Goal: Task Accomplishment & Management: Use online tool/utility

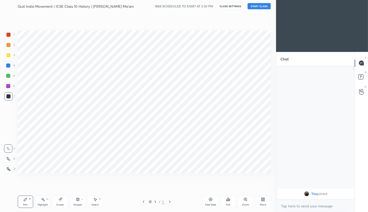
scroll to position [25522, 25446]
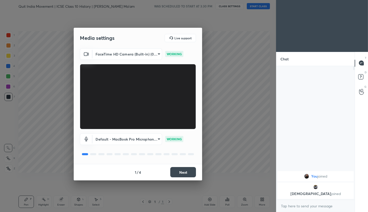
click at [247, 78] on div "Media settings Live support FaceTime HD Camera (Built-in) (05ac:8514) 711bd613f…" at bounding box center [138, 106] width 276 height 212
click at [184, 172] on button "Next" at bounding box center [183, 172] width 26 height 10
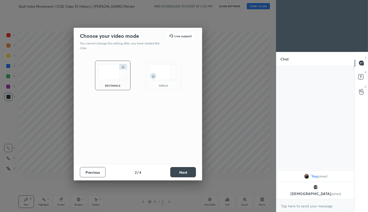
click at [184, 172] on button "Next" at bounding box center [183, 172] width 26 height 10
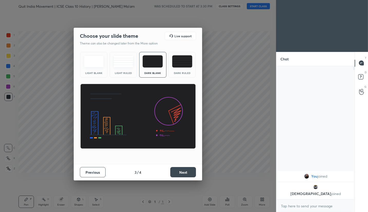
click at [184, 172] on button "Next" at bounding box center [183, 172] width 26 height 10
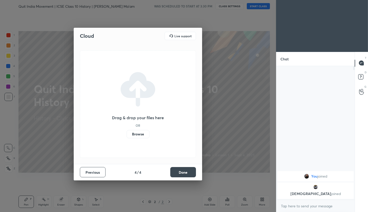
click at [140, 132] on label "Browse" at bounding box center [138, 134] width 23 height 8
click at [127, 132] on input "Browse" at bounding box center [127, 134] width 0 height 8
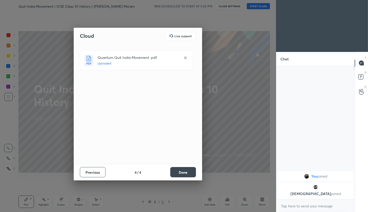
click at [183, 172] on button "Done" at bounding box center [183, 172] width 26 height 10
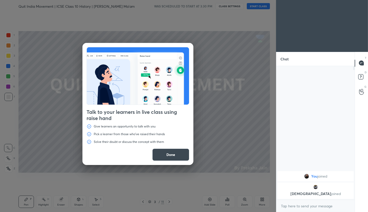
click at [178, 159] on button "Done" at bounding box center [170, 155] width 37 height 12
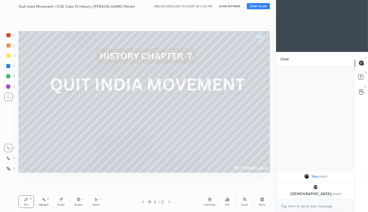
click at [213, 21] on div "Setting up your live class" at bounding box center [144, 101] width 256 height 179
click at [217, 19] on div "Setting up your live class" at bounding box center [144, 101] width 256 height 179
click at [216, 25] on div "Setting up your live class" at bounding box center [144, 101] width 256 height 179
click at [231, 22] on div "Setting up your live class" at bounding box center [144, 101] width 256 height 179
click at [10, 59] on div at bounding box center [8, 56] width 8 height 8
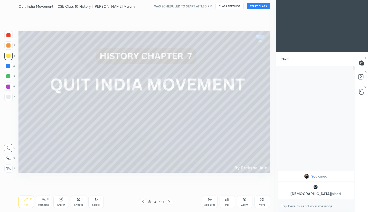
click at [10, 169] on icon at bounding box center [8, 169] width 5 height 4
click at [260, 8] on button "START CLASS" at bounding box center [258, 6] width 23 height 6
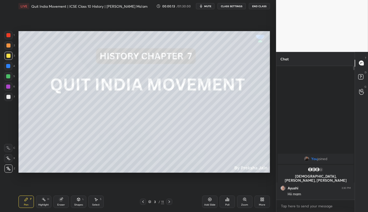
click at [7, 46] on div at bounding box center [8, 45] width 4 height 4
click at [7, 39] on div at bounding box center [8, 35] width 8 height 8
click at [11, 54] on div at bounding box center [8, 56] width 8 height 8
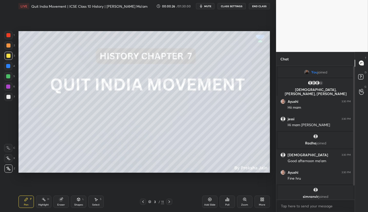
scroll to position [20, 0]
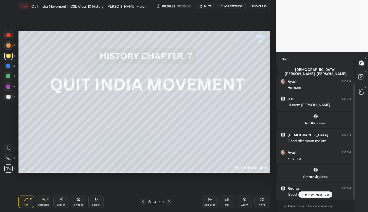
click at [319, 195] on p "14 NEW MESSAGES" at bounding box center [317, 194] width 25 height 3
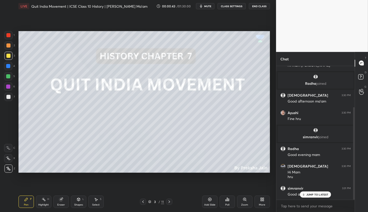
scroll to position [82, 0]
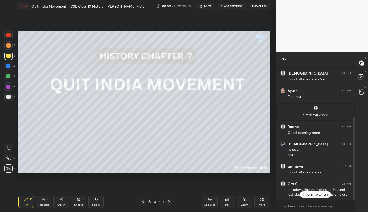
click at [323, 193] on p "JUMP TO LATEST" at bounding box center [318, 194] width 22 height 3
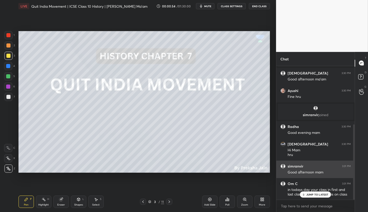
scroll to position [104, 0]
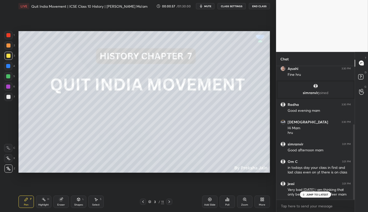
click at [316, 193] on p "JUMP TO LATEST" at bounding box center [318, 194] width 22 height 3
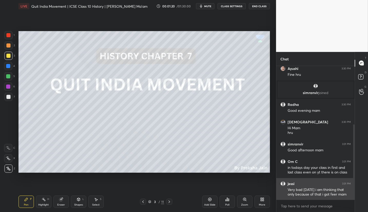
scroll to position [121, 0]
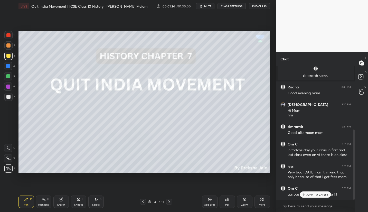
click at [318, 196] on p "JUMP TO LATEST" at bounding box center [318, 194] width 22 height 3
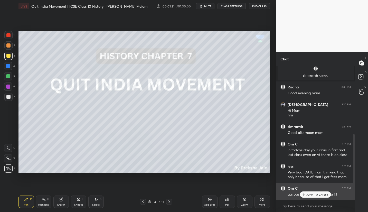
scroll to position [139, 0]
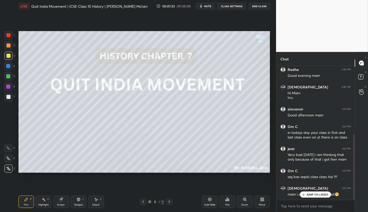
click at [304, 198] on div "JUMP TO LATEST" at bounding box center [315, 194] width 31 height 6
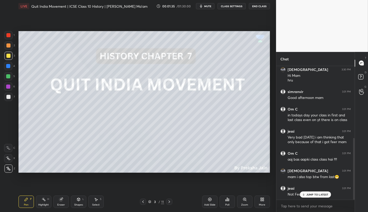
click at [312, 195] on p "JUMP TO LATEST" at bounding box center [318, 194] width 22 height 3
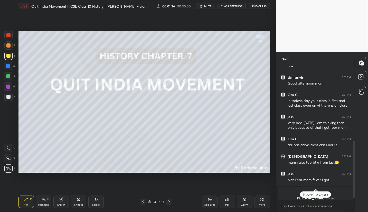
click at [311, 195] on p "JUMP TO LATEST" at bounding box center [318, 194] width 22 height 3
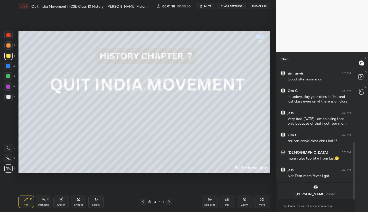
scroll to position [196, 0]
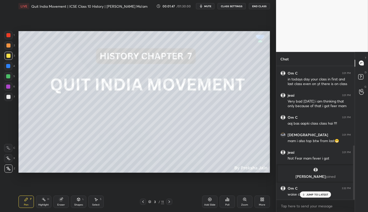
click at [311, 196] on div "JUMP TO LATEST" at bounding box center [315, 194] width 31 height 6
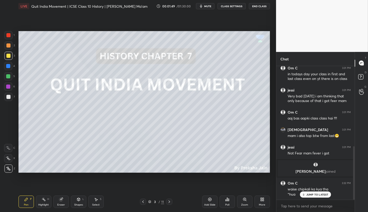
click at [312, 196] on div "JUMP TO LATEST" at bounding box center [315, 194] width 31 height 6
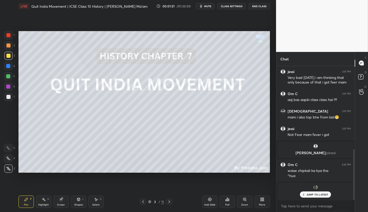
click at [326, 196] on p "JUMP TO LATEST" at bounding box center [318, 194] width 22 height 3
click at [316, 185] on p "JUMP TO LATEST" at bounding box center [318, 183] width 22 height 3
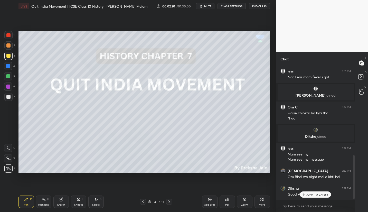
click at [314, 195] on p "JUMP TO LATEST" at bounding box center [318, 194] width 22 height 3
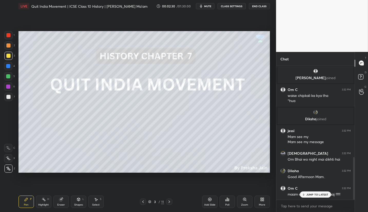
click at [322, 194] on p "JUMP TO LATEST" at bounding box center [318, 194] width 22 height 3
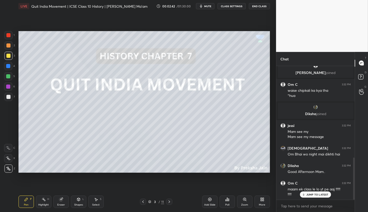
click at [312, 193] on p "JUMP TO LATEST" at bounding box center [318, 194] width 22 height 3
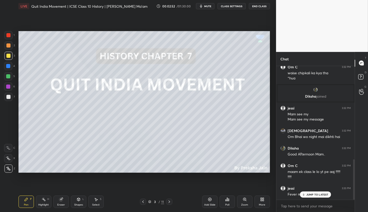
click at [318, 195] on p "JUMP TO LATEST" at bounding box center [318, 194] width 22 height 3
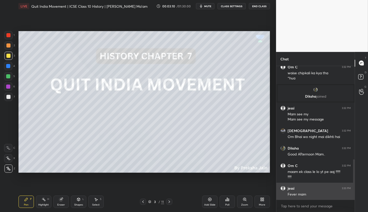
scroll to position [327, 0]
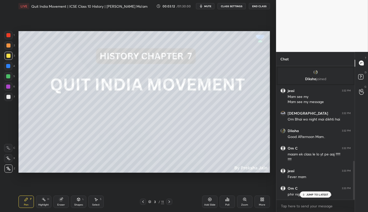
click at [317, 196] on p "JUMP TO LATEST" at bounding box center [318, 194] width 22 height 3
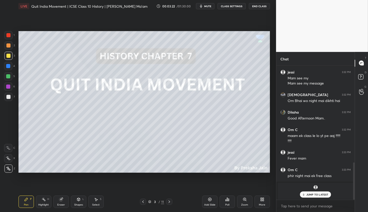
click at [321, 194] on p "JUMP TO LATEST" at bounding box center [318, 194] width 22 height 3
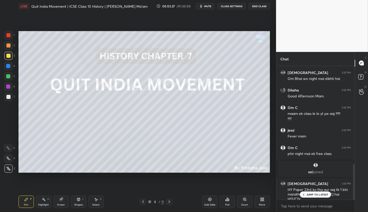
click at [324, 195] on p "JUMP TO LATEST" at bounding box center [318, 194] width 22 height 3
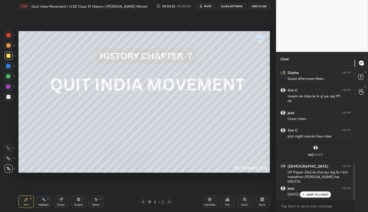
click at [316, 196] on p "JUMP TO LATEST" at bounding box center [318, 194] width 22 height 3
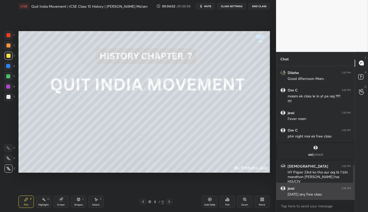
scroll to position [390, 0]
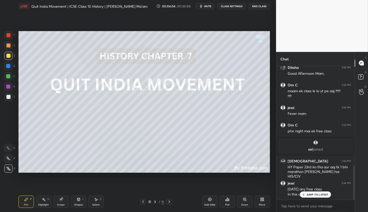
click at [307, 194] on p "JUMP TO LATEST" at bounding box center [318, 194] width 22 height 3
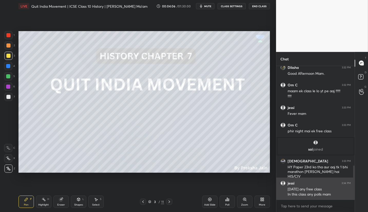
scroll to position [408, 0]
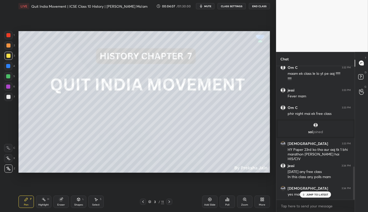
click at [310, 195] on p "JUMP TO LATEST" at bounding box center [318, 194] width 22 height 3
click at [314, 194] on p "JUMP TO LATEST" at bounding box center [318, 194] width 22 height 3
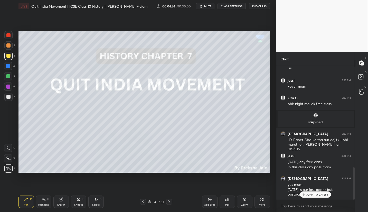
click at [314, 194] on p "JUMP TO LATEST" at bounding box center [318, 194] width 22 height 3
click at [316, 196] on p "JUMP TO LATEST" at bounding box center [318, 194] width 22 height 3
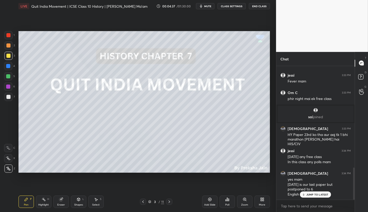
click at [317, 194] on p "JUMP TO LATEST" at bounding box center [318, 194] width 22 height 3
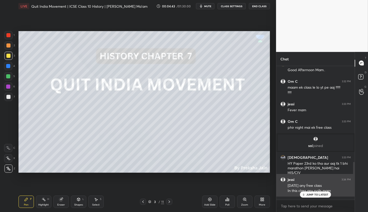
scroll to position [440, 0]
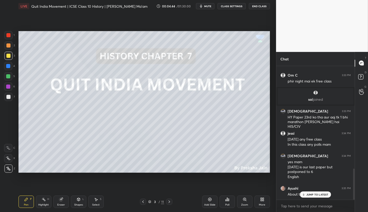
click at [316, 195] on p "JUMP TO LATEST" at bounding box center [318, 194] width 22 height 3
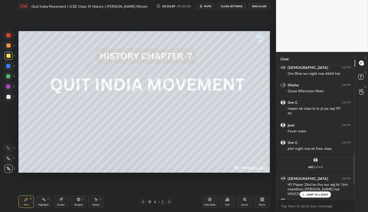
scroll to position [462, 0]
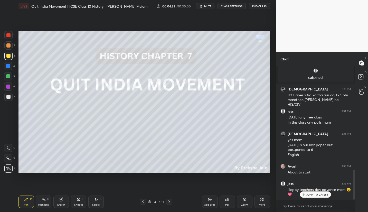
click at [318, 197] on div "JUMP TO LATEST" at bounding box center [315, 194] width 31 height 6
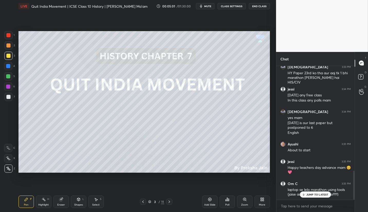
click at [319, 196] on p "JUMP TO LATEST" at bounding box center [318, 194] width 22 height 3
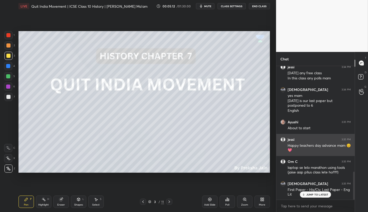
scroll to position [524, 0]
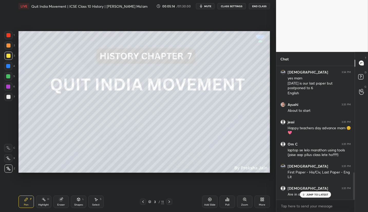
click at [320, 195] on p "JUMP TO LATEST" at bounding box center [318, 194] width 22 height 3
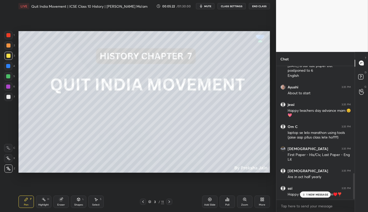
scroll to position [559, 0]
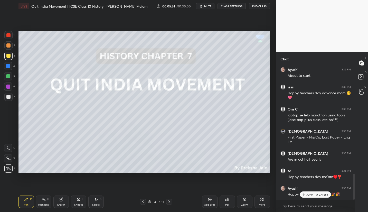
click at [320, 193] on div "JUMP TO LATEST" at bounding box center [315, 194] width 31 height 6
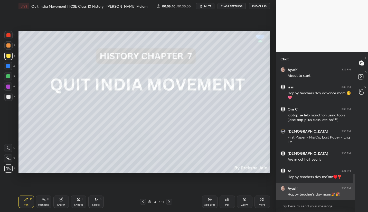
scroll to position [576, 0]
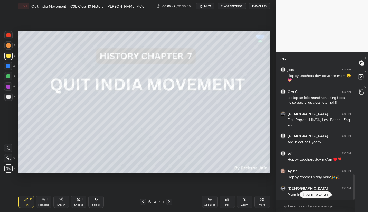
click at [324, 195] on p "JUMP TO LATEST" at bounding box center [318, 194] width 22 height 3
click at [314, 196] on p "JUMP TO LATEST" at bounding box center [318, 194] width 22 height 3
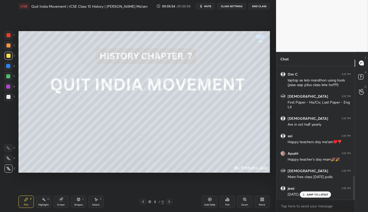
scroll to position [611, 0]
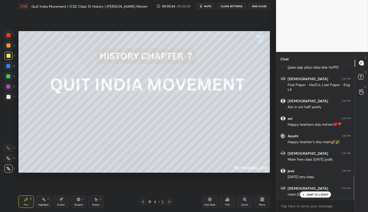
click at [320, 194] on p "JUMP TO LATEST" at bounding box center [318, 194] width 22 height 3
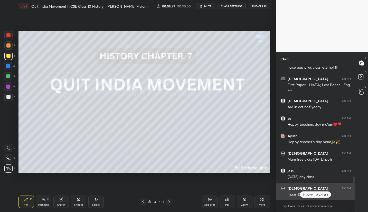
scroll to position [638, 0]
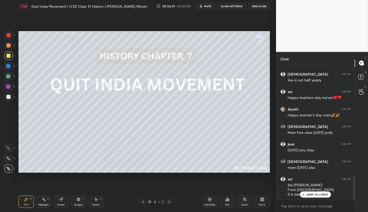
click at [319, 195] on p "JUMP TO LATEST" at bounding box center [318, 194] width 22 height 3
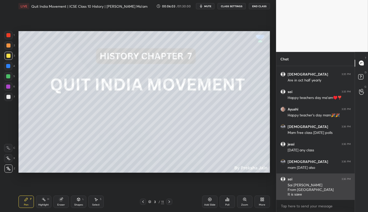
scroll to position [655, 0]
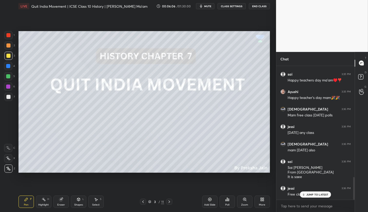
click at [320, 194] on p "JUMP TO LATEST" at bounding box center [318, 194] width 22 height 3
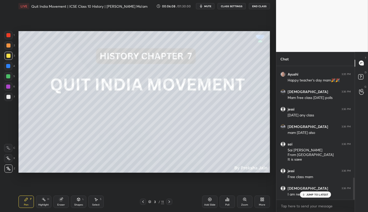
click at [320, 193] on p "JUMP TO LATEST" at bounding box center [318, 194] width 22 height 3
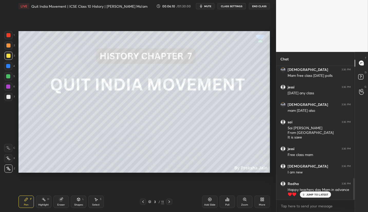
click at [318, 196] on p "JUMP TO LATEST" at bounding box center [318, 194] width 22 height 3
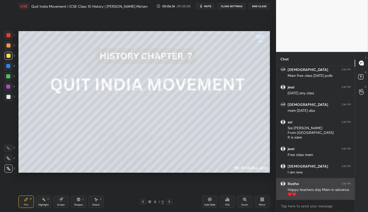
scroll to position [712, 0]
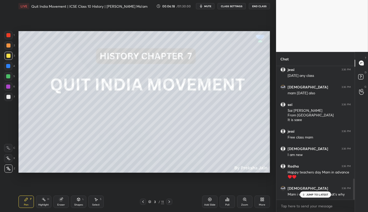
click at [319, 194] on p "JUMP TO LATEST" at bounding box center [318, 194] width 22 height 3
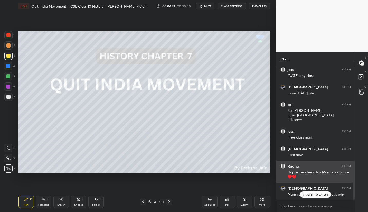
scroll to position [730, 0]
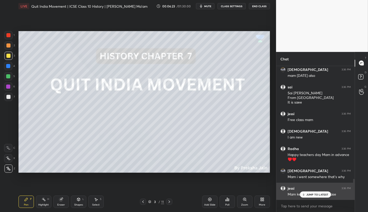
click at [315, 196] on p "JUMP TO LATEST" at bounding box center [318, 194] width 22 height 3
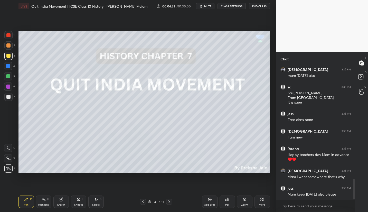
scroll to position [747, 0]
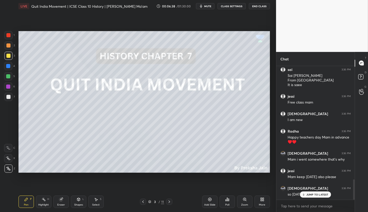
click at [320, 191] on div "JUMP TO LATEST" at bounding box center [315, 194] width 31 height 6
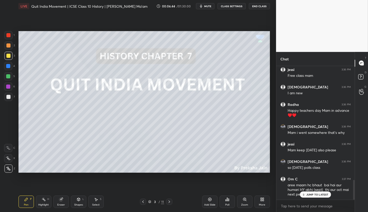
click at [7, 75] on div at bounding box center [8, 76] width 4 height 4
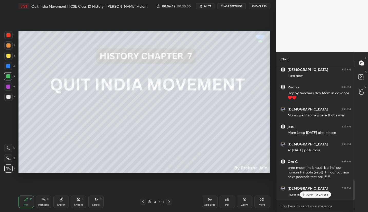
click at [9, 53] on div at bounding box center [8, 56] width 8 height 8
click at [318, 195] on p "JUMP TO LATEST" at bounding box center [318, 194] width 22 height 3
click at [167, 203] on icon at bounding box center [169, 202] width 4 height 4
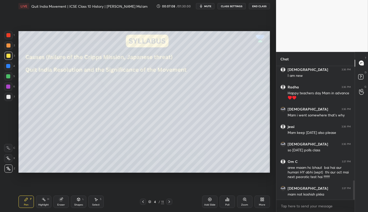
scroll to position [797, 0]
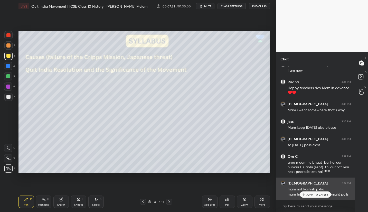
click at [322, 193] on p "JUMP TO LATEST" at bounding box center [318, 194] width 22 height 3
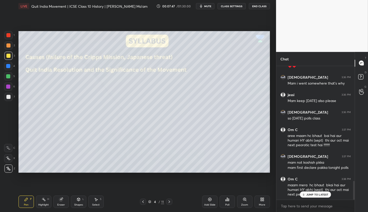
scroll to position [841, 0]
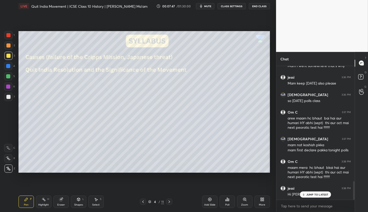
click at [328, 197] on div "JUMP TO LATEST" at bounding box center [315, 194] width 31 height 6
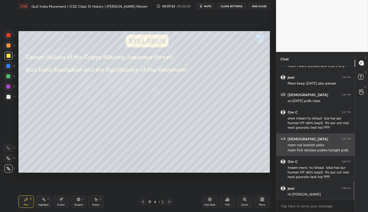
scroll to position [846, 0]
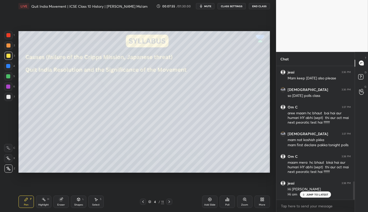
click at [323, 196] on div "JUMP TO LATEST" at bounding box center [315, 194] width 31 height 6
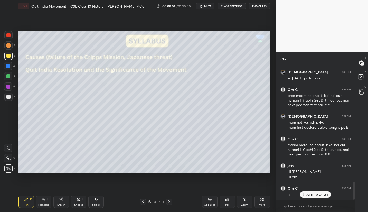
scroll to position [881, 0]
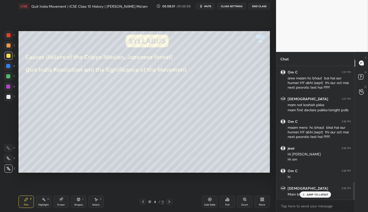
click at [317, 194] on p "JUMP TO LATEST" at bounding box center [318, 194] width 22 height 3
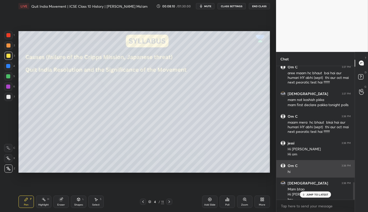
scroll to position [891, 0]
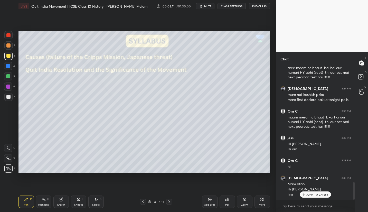
click at [320, 194] on p "JUMP TO LATEST" at bounding box center [318, 194] width 22 height 3
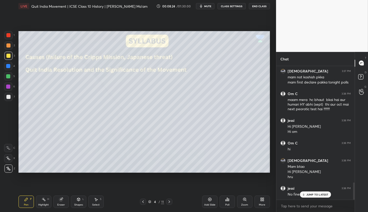
scroll to position [926, 0]
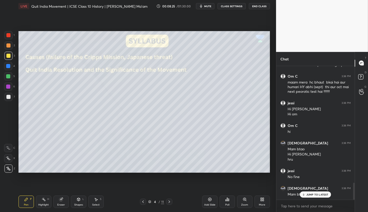
click at [324, 194] on p "JUMP TO LATEST" at bounding box center [318, 194] width 22 height 3
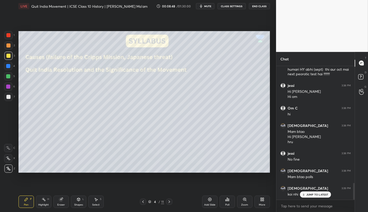
click at [323, 197] on div "JUMP TO LATEST" at bounding box center [315, 194] width 31 height 6
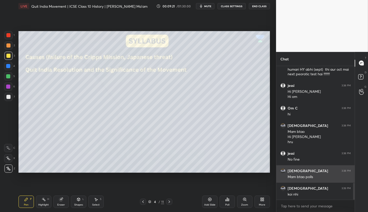
scroll to position [954, 0]
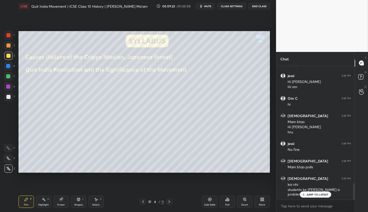
click at [314, 195] on p "JUMP TO LATEST" at bounding box center [318, 194] width 22 height 3
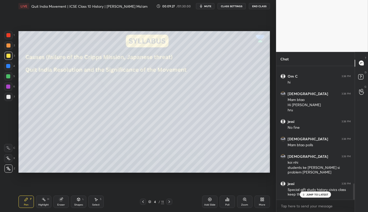
click at [314, 194] on p "JUMP TO LATEST" at bounding box center [318, 194] width 22 height 3
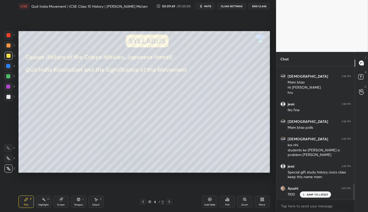
click at [319, 195] on p "JUMP TO LATEST" at bounding box center [318, 194] width 22 height 3
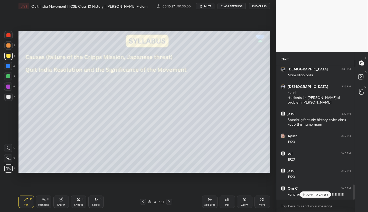
scroll to position [1068, 0]
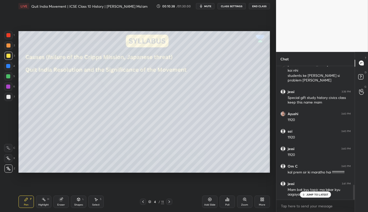
click at [239, 212] on div "Add Slide Poll Zoom More" at bounding box center [236, 201] width 68 height 29
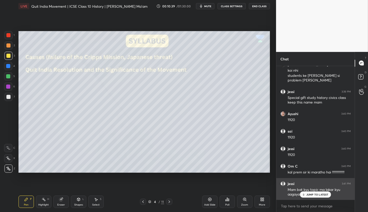
click at [307, 195] on p "JUMP TO LATEST" at bounding box center [318, 194] width 22 height 3
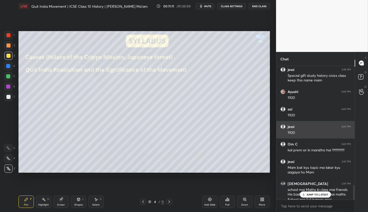
scroll to position [1095, 0]
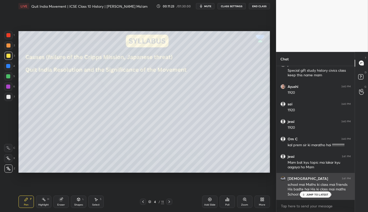
drag, startPoint x: 314, startPoint y: 194, endPoint x: 311, endPoint y: 194, distance: 3.1
click at [314, 194] on p "JUMP TO LATEST" at bounding box center [318, 194] width 22 height 3
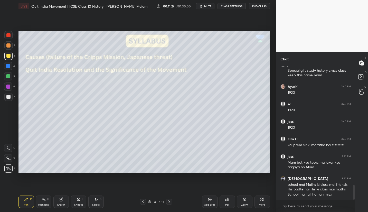
scroll to position [1112, 0]
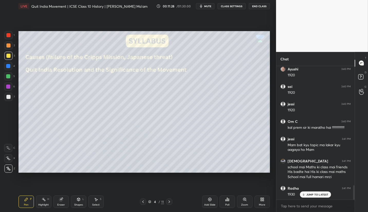
click at [323, 193] on div "JUMP TO LATEST" at bounding box center [315, 194] width 31 height 6
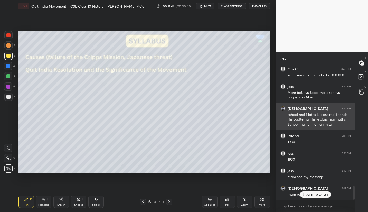
scroll to position [1182, 0]
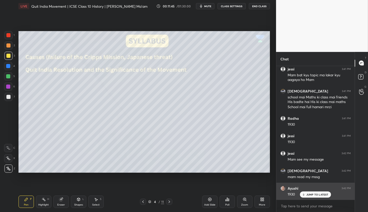
click at [309, 195] on p "JUMP TO LATEST" at bounding box center [318, 194] width 22 height 3
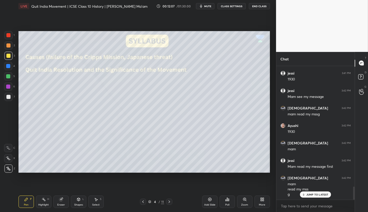
scroll to position [1262, 0]
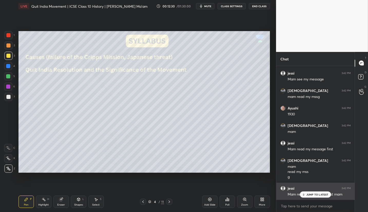
click at [314, 193] on p "JUMP TO LATEST" at bounding box center [318, 194] width 22 height 3
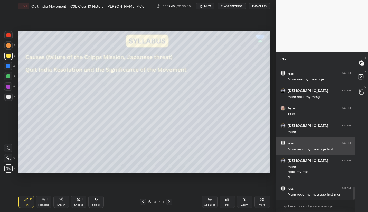
scroll to position [1281, 0]
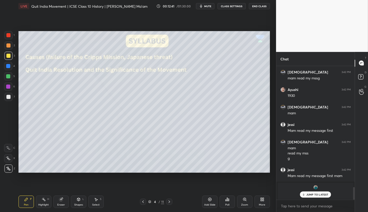
click at [319, 195] on p "JUMP TO LATEST" at bounding box center [318, 194] width 22 height 3
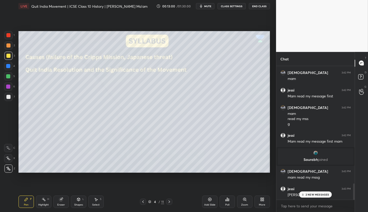
scroll to position [1002, 0]
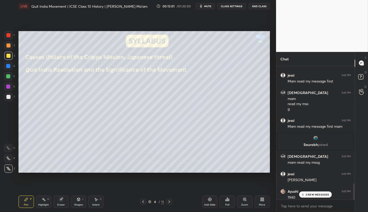
click at [320, 197] on div "2 NEW MESSAGES" at bounding box center [315, 194] width 32 height 6
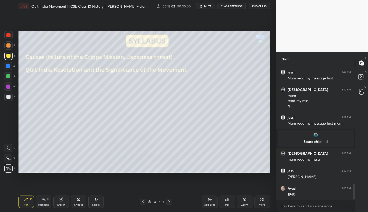
scroll to position [1023, 0]
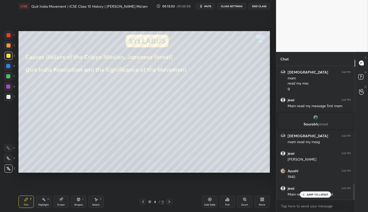
click at [323, 195] on p "JUMP TO LATEST" at bounding box center [318, 194] width 22 height 3
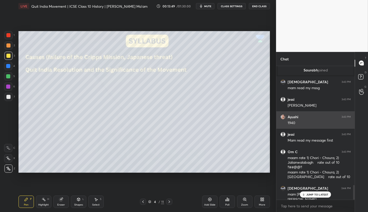
scroll to position [1082, 0]
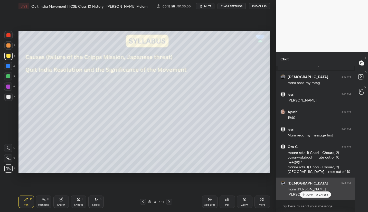
click at [310, 194] on p "JUMP TO LATEST" at bounding box center [318, 194] width 22 height 3
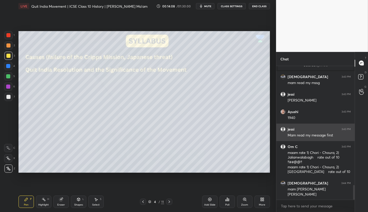
scroll to position [1109, 0]
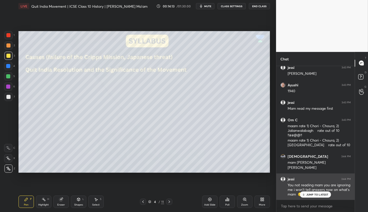
click at [307, 195] on div "JUMP TO LATEST" at bounding box center [315, 194] width 31 height 6
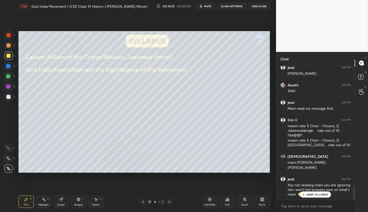
scroll to position [1131, 0]
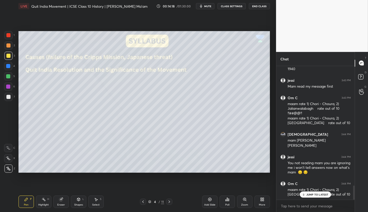
click at [319, 196] on div "JUMP TO LATEST" at bounding box center [315, 194] width 31 height 6
click at [322, 194] on p "JUMP TO LATEST" at bounding box center [318, 194] width 22 height 3
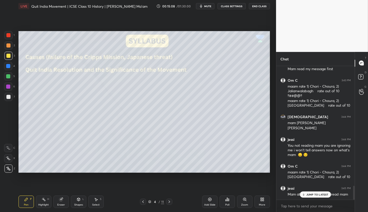
click at [317, 195] on p "JUMP TO LATEST" at bounding box center [318, 194] width 22 height 3
click at [322, 195] on p "JUMP TO LATEST" at bounding box center [318, 194] width 22 height 3
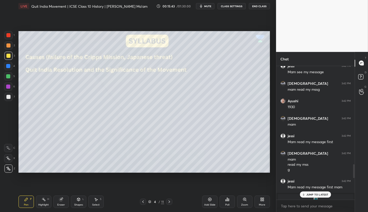
scroll to position [940, 0]
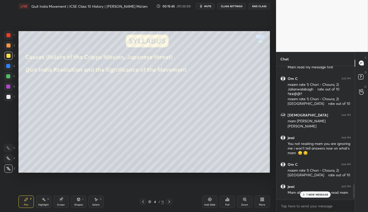
click at [309, 195] on p "1 NEW MESSAGE" at bounding box center [318, 194] width 22 height 3
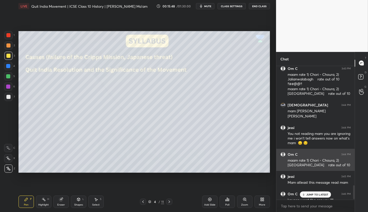
scroll to position [1166, 0]
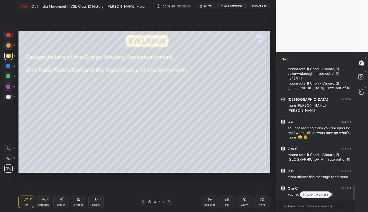
click at [316, 196] on p "JUMP TO LATEST" at bounding box center [318, 194] width 22 height 3
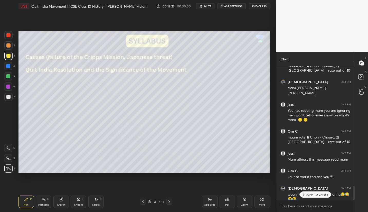
scroll to position [1205, 0]
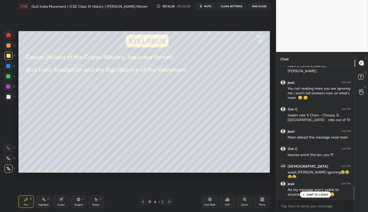
click at [319, 194] on p "JUMP TO LATEST" at bounding box center [318, 194] width 22 height 3
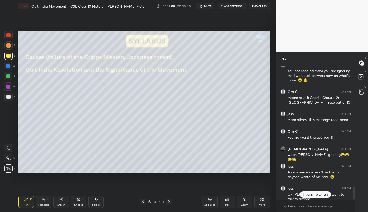
click at [320, 196] on p "JUMP TO LATEST" at bounding box center [318, 194] width 22 height 3
click at [171, 203] on icon at bounding box center [169, 202] width 4 height 4
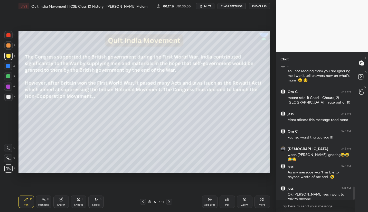
scroll to position [1228, 0]
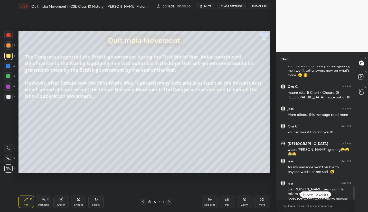
click at [308, 197] on div "JUMP TO LATEST" at bounding box center [315, 194] width 31 height 6
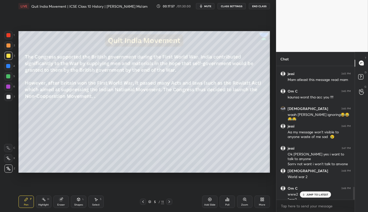
scroll to position [1268, 0]
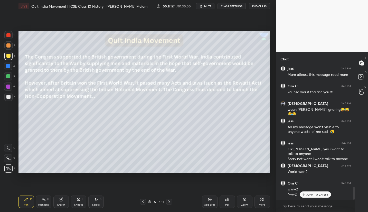
click at [320, 196] on p "JUMP TO LATEST" at bounding box center [318, 194] width 22 height 3
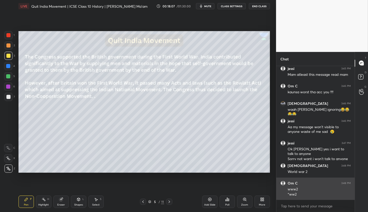
scroll to position [1286, 0]
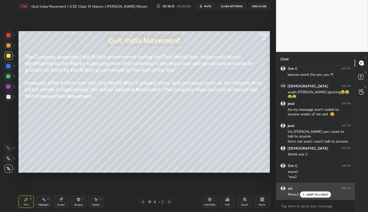
click at [312, 194] on p "JUMP TO LATEST" at bounding box center [318, 194] width 22 height 3
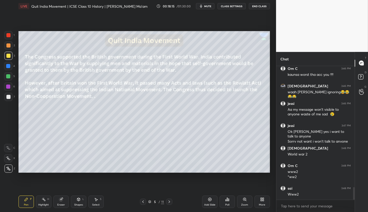
scroll to position [1303, 0]
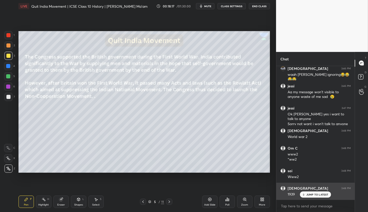
click at [314, 194] on p "JUMP TO LATEST" at bounding box center [318, 194] width 22 height 3
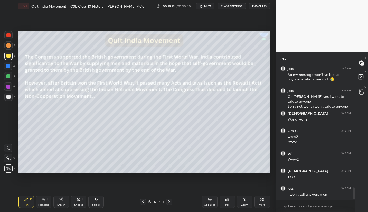
scroll to position [1338, 0]
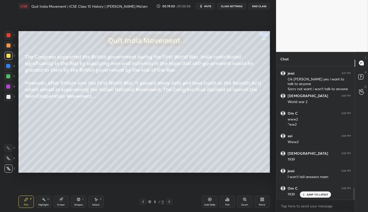
drag, startPoint x: 170, startPoint y: 202, endPoint x: 167, endPoint y: 204, distance: 3.7
click at [169, 202] on icon at bounding box center [169, 202] width 4 height 4
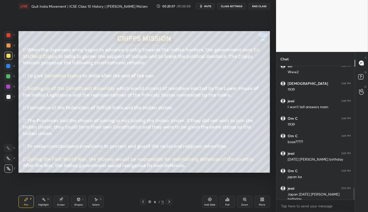
scroll to position [1426, 0]
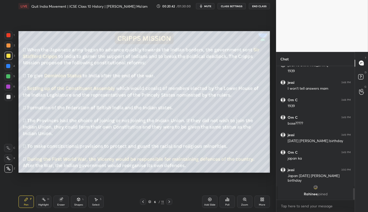
click at [169, 201] on icon at bounding box center [169, 202] width 4 height 4
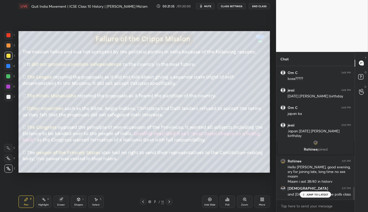
scroll to position [1279, 0]
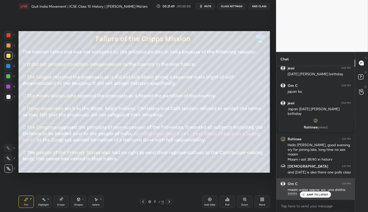
click at [321, 194] on p "JUMP TO LATEST" at bounding box center [318, 194] width 22 height 3
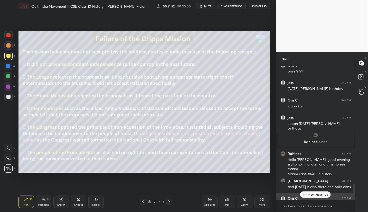
scroll to position [1302, 0]
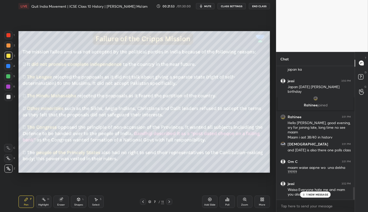
click at [319, 194] on p "1 NEW MESSAGE" at bounding box center [318, 194] width 22 height 3
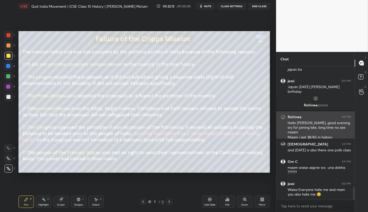
scroll to position [1319, 0]
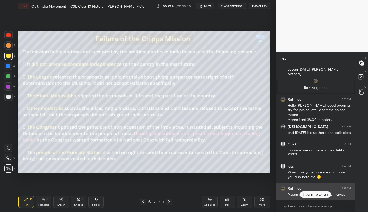
click at [324, 195] on p "JUMP TO LATEST" at bounding box center [318, 194] width 22 height 3
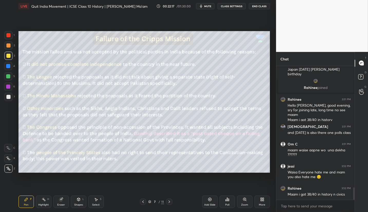
scroll to position [1336, 0]
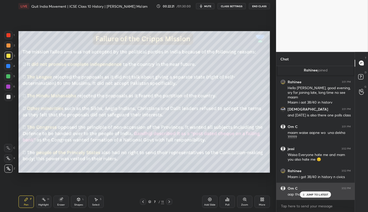
click at [324, 196] on p "JUMP TO LATEST" at bounding box center [318, 194] width 22 height 3
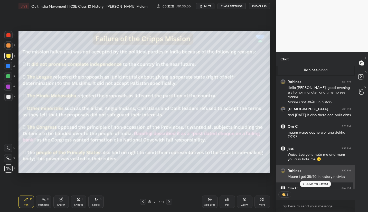
scroll to position [122, 77]
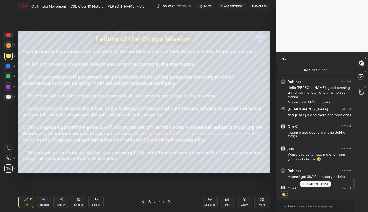
click at [315, 183] on p "JUMP TO LATEST" at bounding box center [318, 183] width 22 height 3
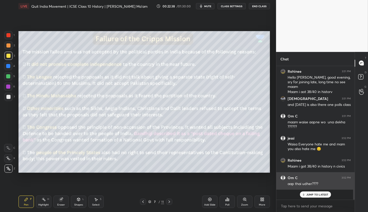
scroll to position [1336, 0]
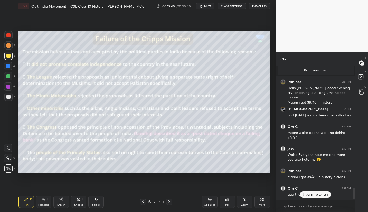
click at [323, 194] on p "JUMP TO LATEST" at bounding box center [318, 194] width 22 height 3
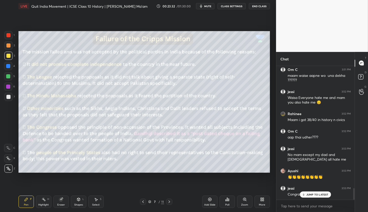
scroll to position [1394, 0]
click at [318, 197] on div "JUMP TO LATEST" at bounding box center [315, 194] width 31 height 6
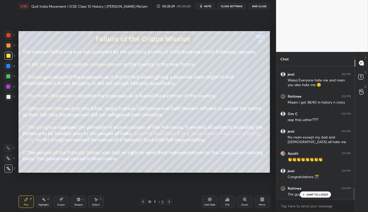
scroll to position [1433, 0]
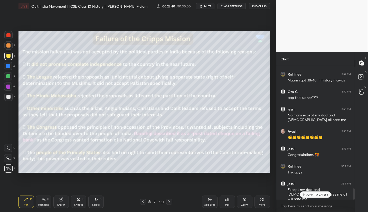
click at [314, 195] on p "JUMP TO LATEST" at bounding box center [318, 194] width 22 height 3
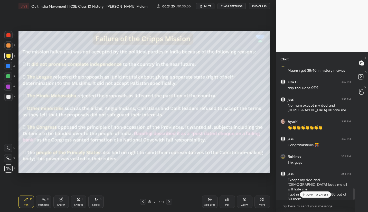
scroll to position [1460, 0]
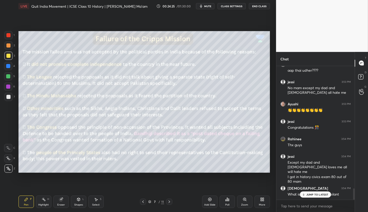
click at [322, 197] on div "JUMP TO LATEST" at bounding box center [315, 194] width 31 height 6
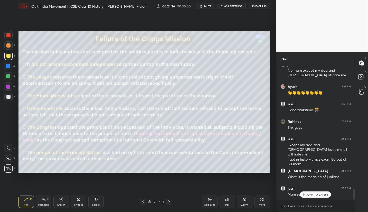
click at [317, 196] on p "JUMP TO LATEST" at bounding box center [318, 194] width 22 height 3
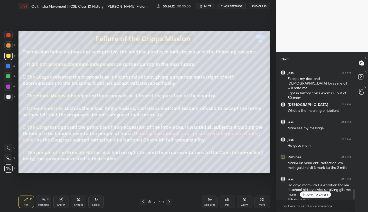
scroll to position [1549, 0]
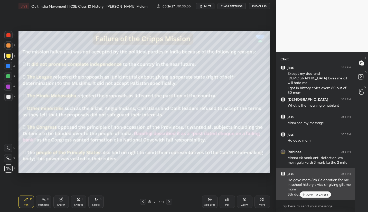
click at [309, 195] on p "JUMP TO LATEST" at bounding box center [318, 194] width 22 height 3
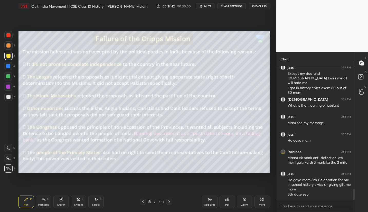
scroll to position [1567, 0]
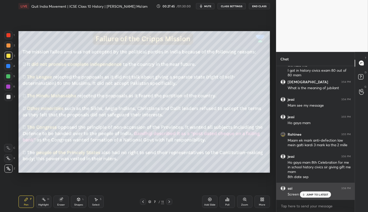
click at [307, 193] on div "JUMP TO LATEST" at bounding box center [315, 194] width 31 height 6
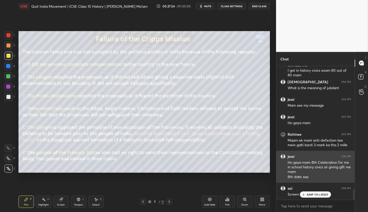
scroll to position [1584, 0]
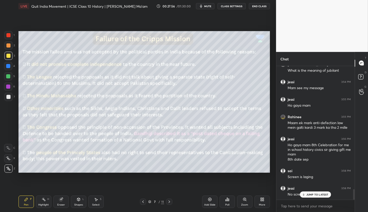
click at [312, 194] on p "JUMP TO LATEST" at bounding box center [318, 194] width 22 height 3
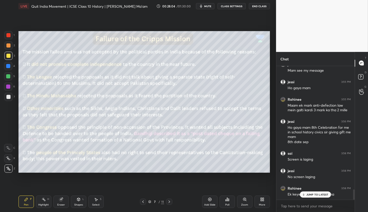
click at [169, 201] on icon at bounding box center [169, 202] width 4 height 4
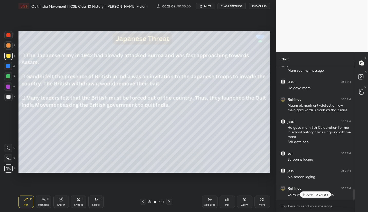
click at [308, 193] on p "JUMP TO LATEST" at bounding box center [318, 194] width 22 height 3
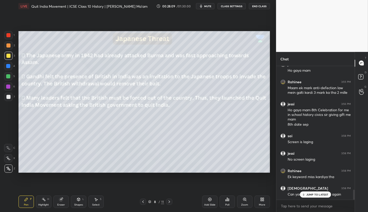
scroll to position [1637, 0]
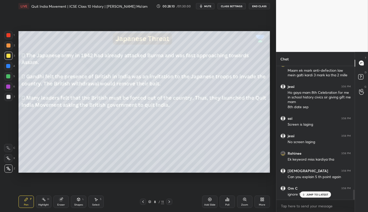
click at [319, 196] on p "JUMP TO LATEST" at bounding box center [318, 194] width 22 height 3
click at [145, 200] on icon at bounding box center [143, 202] width 4 height 4
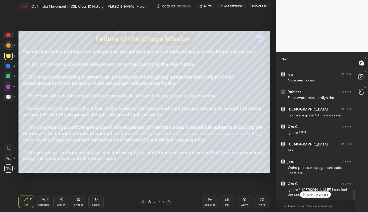
scroll to position [1725, 0]
click at [322, 195] on p "JUMP TO LATEST" at bounding box center [318, 194] width 22 height 3
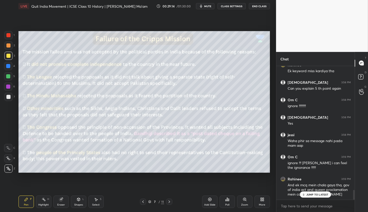
click at [320, 192] on div "JUMP TO LATEST" at bounding box center [315, 194] width 31 height 6
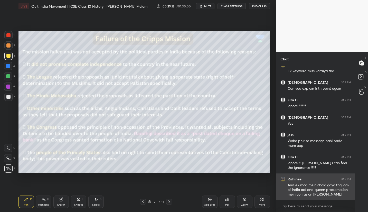
scroll to position [1743, 0]
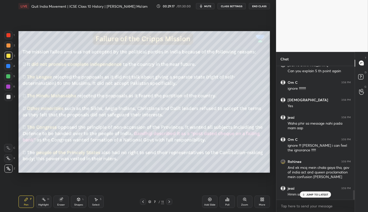
click at [325, 194] on p "JUMP TO LATEST" at bounding box center [318, 194] width 22 height 3
click at [317, 192] on div "JUMP TO LATEST" at bounding box center [315, 194] width 31 height 6
click at [317, 194] on p "JUMP TO LATEST" at bounding box center [318, 194] width 22 height 3
click at [317, 197] on div "JUMP TO LATEST" at bounding box center [315, 194] width 31 height 6
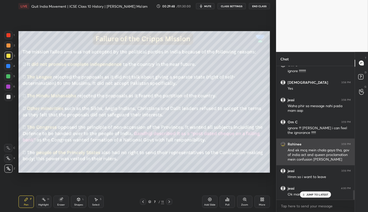
scroll to position [1782, 0]
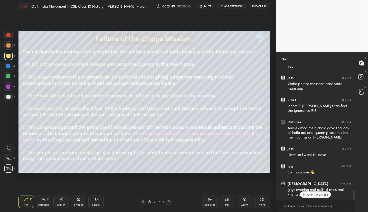
click at [314, 193] on div "JUMP TO LATEST" at bounding box center [315, 194] width 31 height 6
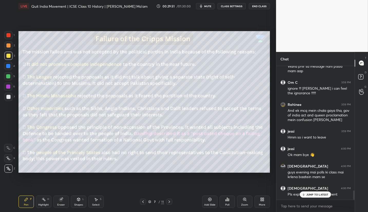
click at [304, 196] on icon at bounding box center [303, 194] width 3 height 3
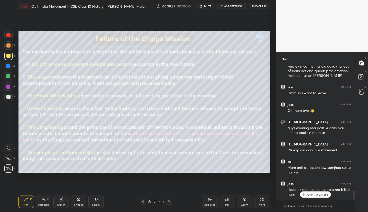
scroll to position [1861, 0]
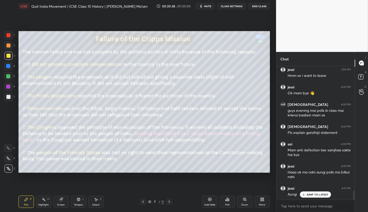
click at [313, 195] on p "JUMP TO LATEST" at bounding box center [318, 194] width 22 height 3
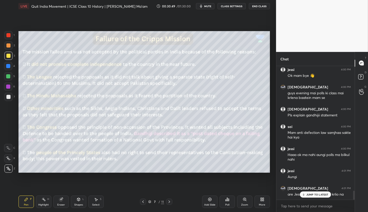
click at [169, 202] on icon at bounding box center [169, 202] width 4 height 4
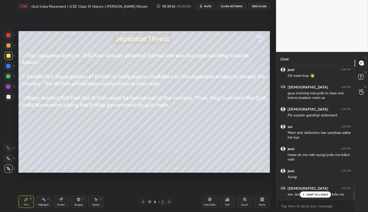
scroll to position [1896, 0]
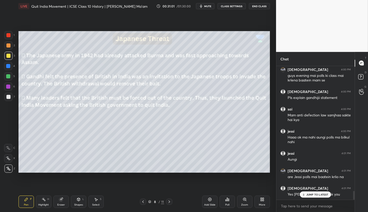
drag, startPoint x: 207, startPoint y: 183, endPoint x: 222, endPoint y: 191, distance: 17.1
click at [222, 191] on div "LIVE Quit India Movement | ICSE Class 10 History | [PERSON_NAME] Ma'am 00:31:01…" at bounding box center [144, 106] width 256 height 212
click at [322, 194] on p "JUMP TO LATEST" at bounding box center [318, 194] width 22 height 3
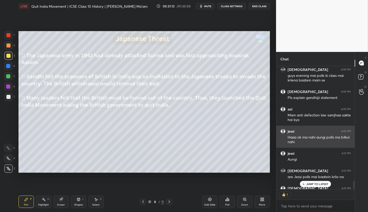
scroll to position [2, 2]
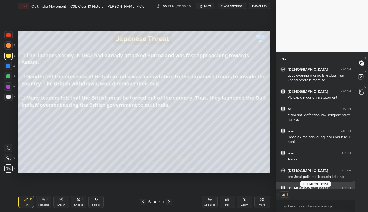
click at [319, 185] on div "JUMP TO LATEST" at bounding box center [315, 184] width 31 height 6
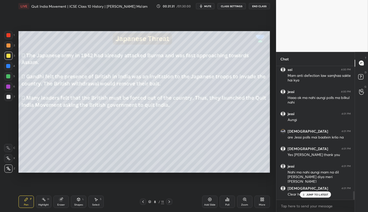
scroll to position [1953, 0]
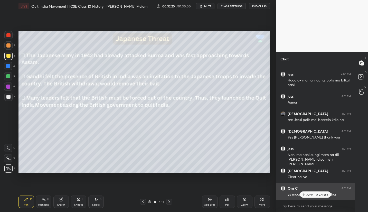
click at [314, 195] on p "JUMP TO LATEST" at bounding box center [318, 194] width 22 height 3
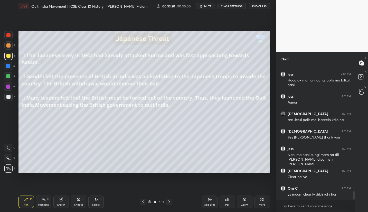
scroll to position [1980, 0]
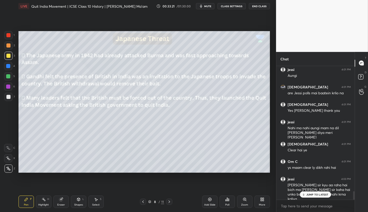
drag, startPoint x: 169, startPoint y: 202, endPoint x: 170, endPoint y: 204, distance: 2.6
click at [169, 202] on icon at bounding box center [169, 202] width 4 height 4
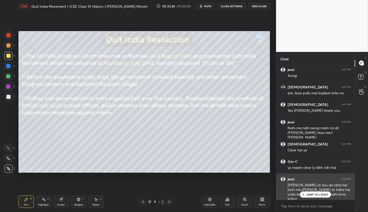
click at [317, 194] on p "JUMP TO LATEST" at bounding box center [318, 194] width 22 height 3
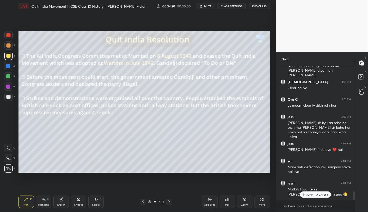
scroll to position [2064, 0]
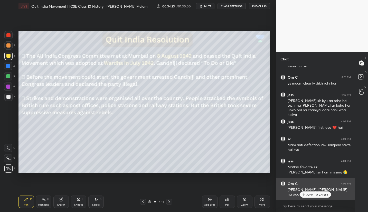
click at [304, 195] on icon at bounding box center [303, 194] width 3 height 3
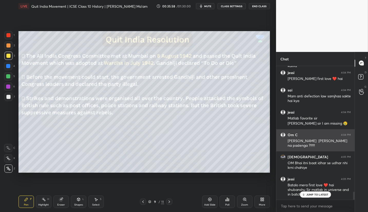
scroll to position [2131, 0]
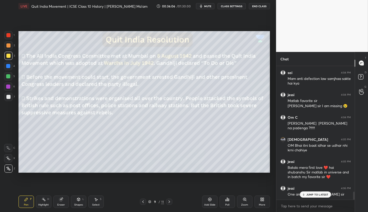
click at [312, 195] on p "JUMP TO LATEST" at bounding box center [318, 194] width 22 height 3
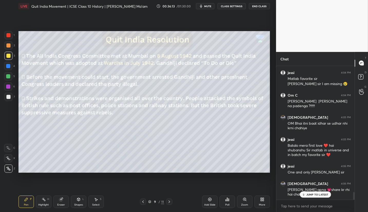
click at [324, 196] on p "JUMP TO LATEST" at bounding box center [318, 194] width 22 height 3
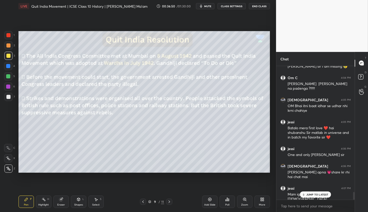
click at [319, 194] on p "JUMP TO LATEST" at bounding box center [318, 194] width 22 height 3
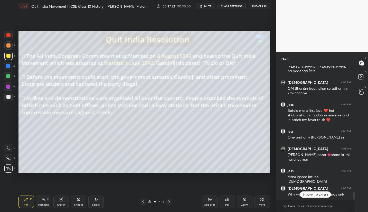
scroll to position [2210, 0]
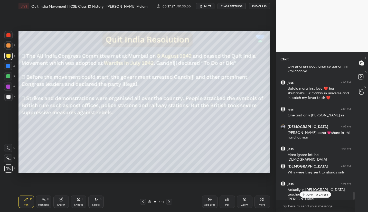
click at [313, 194] on p "JUMP TO LATEST" at bounding box center [318, 194] width 22 height 3
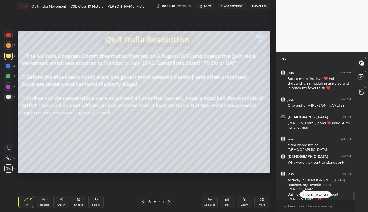
click at [322, 194] on p "JUMP TO LATEST" at bounding box center [318, 194] width 22 height 3
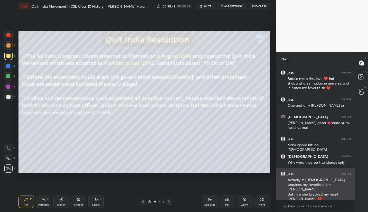
click at [291, 180] on div "Actually in [DEMOGRAPHIC_DATA] teachers my favorite mam [PERSON_NAME]" at bounding box center [319, 185] width 63 height 14
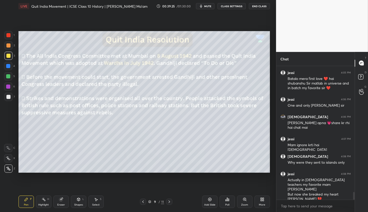
scroll to position [2242, 0]
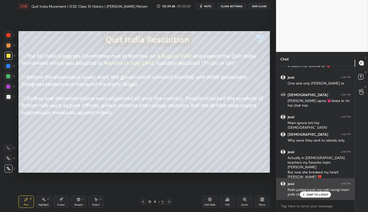
click at [312, 195] on p "JUMP TO LATEST" at bounding box center [318, 194] width 22 height 3
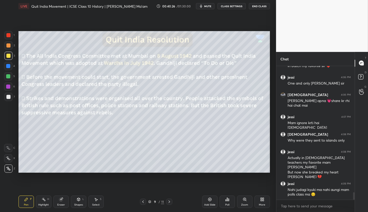
click at [169, 203] on icon at bounding box center [170, 201] width 2 height 3
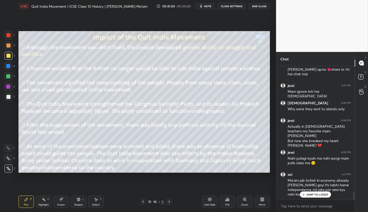
scroll to position [2295, 0]
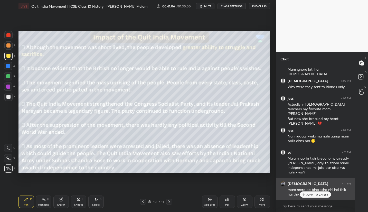
click at [310, 195] on p "JUMP TO LATEST" at bounding box center [318, 194] width 22 height 3
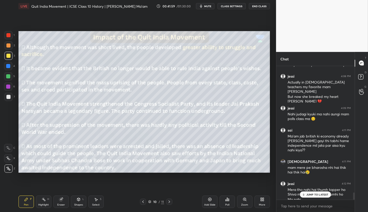
scroll to position [2322, 0]
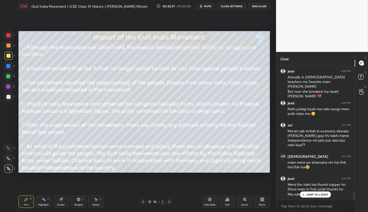
click at [320, 196] on p "JUMP TO LATEST" at bounding box center [318, 194] width 22 height 3
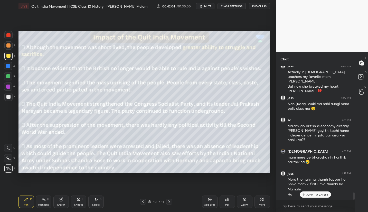
click at [323, 194] on p "JUMP TO LATEST" at bounding box center [318, 194] width 22 height 3
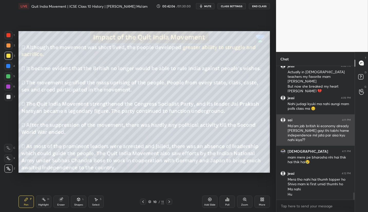
scroll to position [2350, 0]
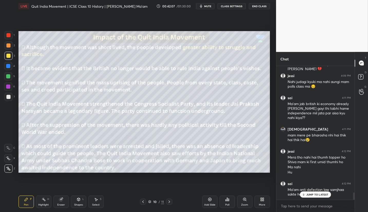
click at [325, 197] on div "JUMP TO LATEST" at bounding box center [315, 194] width 31 height 6
click at [316, 185] on p "JUMP TO LATEST" at bounding box center [318, 183] width 22 height 3
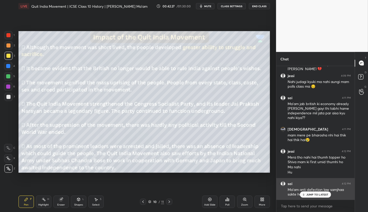
drag, startPoint x: 316, startPoint y: 194, endPoint x: 315, endPoint y: 186, distance: 8.5
click at [315, 194] on p "JUMP TO LATEST" at bounding box center [318, 194] width 22 height 3
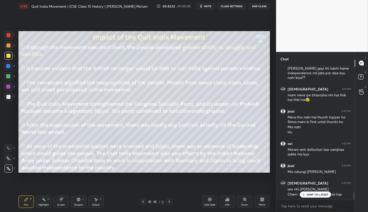
scroll to position [2395, 0]
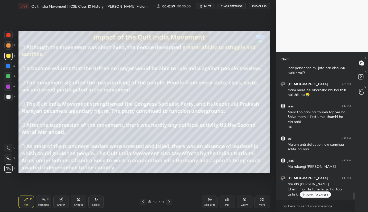
click at [316, 195] on p "JUMP TO LATEST" at bounding box center [318, 194] width 22 height 3
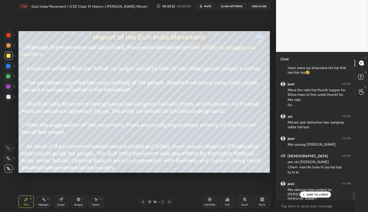
click at [322, 196] on p "JUMP TO LATEST" at bounding box center [318, 194] width 22 height 3
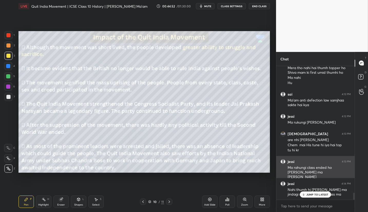
scroll to position [2457, 0]
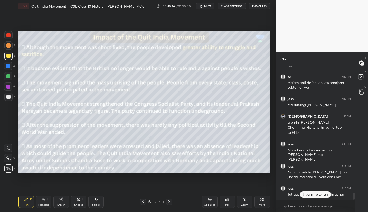
click at [323, 193] on p "JUMP TO LATEST" at bounding box center [318, 194] width 22 height 3
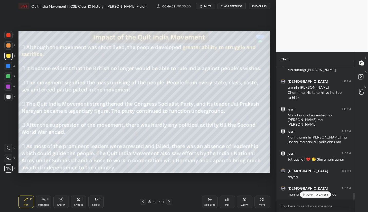
scroll to position [2514, 0]
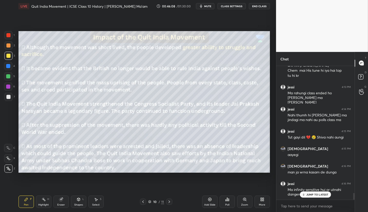
click at [330, 194] on div "JUMP TO LATEST" at bounding box center [315, 194] width 31 height 6
click at [172, 203] on div at bounding box center [169, 202] width 6 height 6
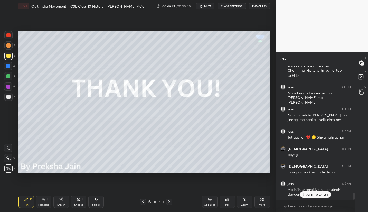
click at [313, 196] on p "JUMP TO LATEST" at bounding box center [318, 194] width 22 height 3
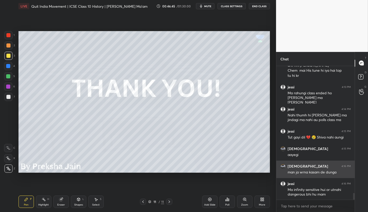
scroll to position [2531, 0]
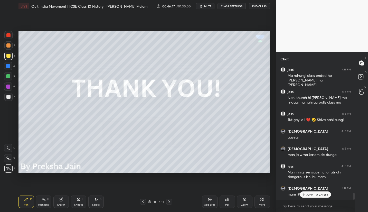
click at [319, 193] on p "JUMP TO LATEST" at bounding box center [318, 194] width 22 height 3
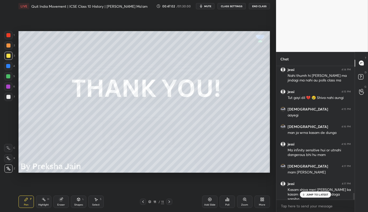
click at [316, 197] on div "JUMP TO LATEST" at bounding box center [315, 194] width 31 height 6
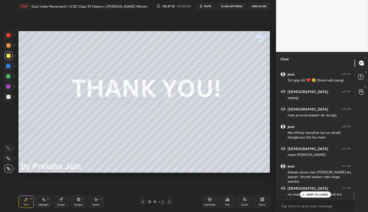
click at [317, 195] on p "JUMP TO LATEST" at bounding box center [318, 194] width 22 height 3
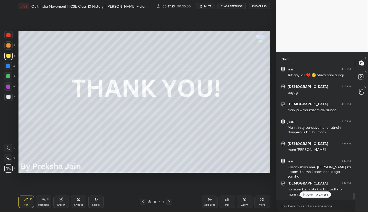
click at [315, 195] on p "JUMP TO LATEST" at bounding box center [318, 194] width 22 height 3
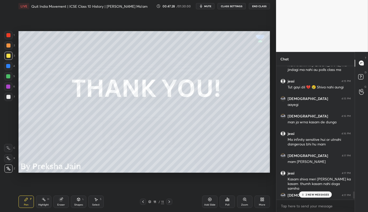
scroll to position [2611, 0]
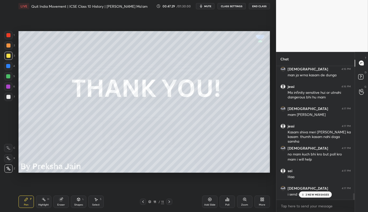
click at [313, 197] on div "2 NEW MESSAGES" at bounding box center [315, 194] width 32 height 6
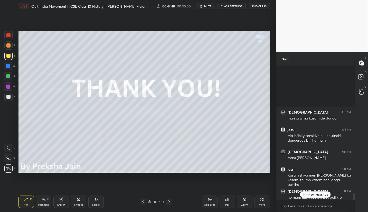
scroll to position [2628, 0]
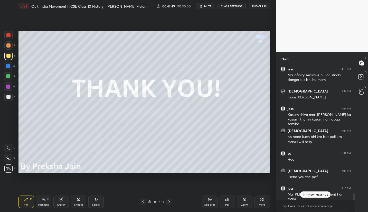
click at [319, 194] on p "1 NEW MESSAGE" at bounding box center [318, 194] width 22 height 3
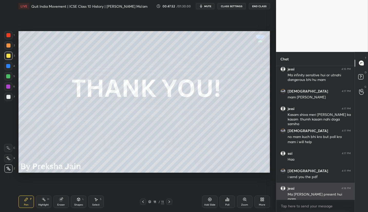
scroll to position [2646, 0]
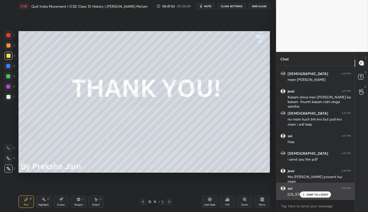
click at [320, 196] on p "JUMP TO LATEST" at bounding box center [318, 194] width 22 height 3
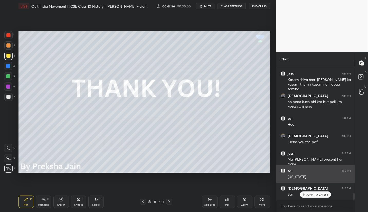
scroll to position [2681, 0]
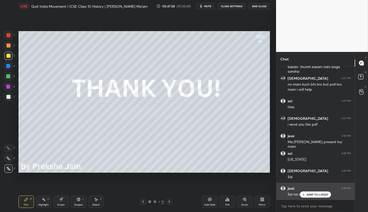
click at [309, 194] on p "JUMP TO LATEST" at bounding box center [318, 194] width 22 height 3
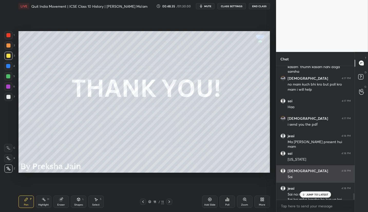
scroll to position [2690, 0]
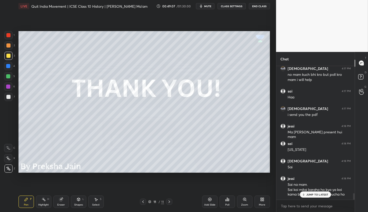
click at [313, 195] on p "JUMP TO LATEST" at bounding box center [318, 194] width 22 height 3
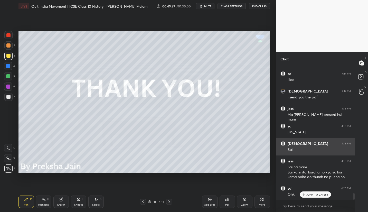
scroll to position [2725, 0]
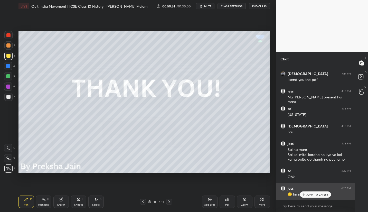
drag, startPoint x: 313, startPoint y: 193, endPoint x: 306, endPoint y: 191, distance: 7.7
click at [313, 193] on p "JUMP TO LATEST" at bounding box center [318, 194] width 22 height 3
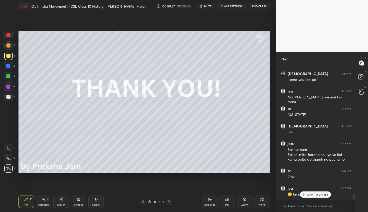
scroll to position [2743, 0]
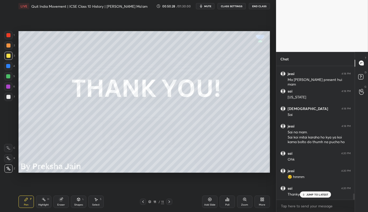
click at [320, 195] on p "JUMP TO LATEST" at bounding box center [318, 194] width 22 height 3
click at [325, 196] on p "JUMP TO LATEST" at bounding box center [318, 194] width 22 height 3
click at [318, 194] on p "JUMP TO LATEST" at bounding box center [318, 194] width 22 height 3
click at [144, 202] on icon at bounding box center [143, 202] width 4 height 4
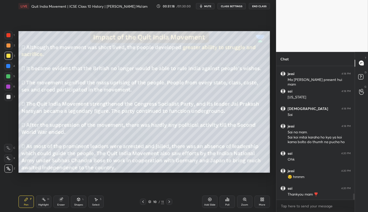
scroll to position [2760, 0]
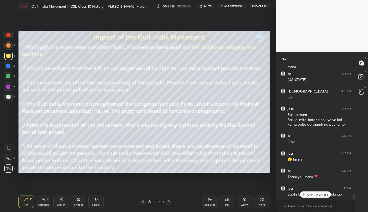
click at [170, 202] on icon at bounding box center [170, 201] width 2 height 3
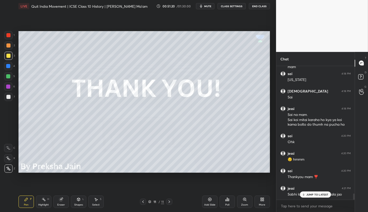
click at [313, 194] on p "JUMP TO LATEST" at bounding box center [318, 194] width 22 height 3
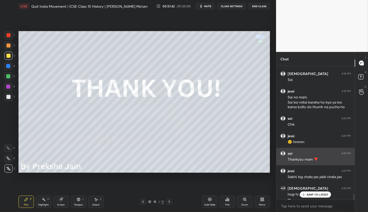
scroll to position [2783, 0]
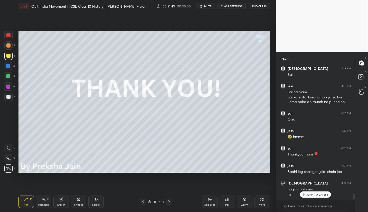
click at [317, 195] on p "JUMP TO LATEST" at bounding box center [318, 194] width 22 height 3
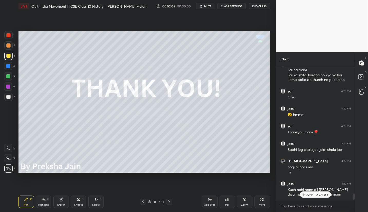
click at [320, 195] on p "JUMP TO LATEST" at bounding box center [318, 194] width 22 height 3
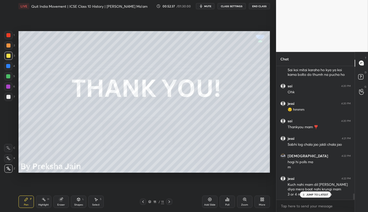
click at [325, 197] on div "JUMP TO LATEST" at bounding box center [315, 194] width 31 height 6
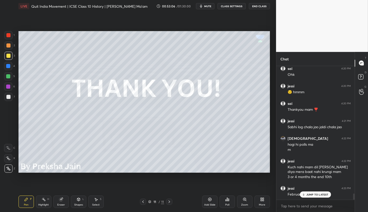
click at [323, 195] on p "JUMP TO LATEST" at bounding box center [318, 194] width 22 height 3
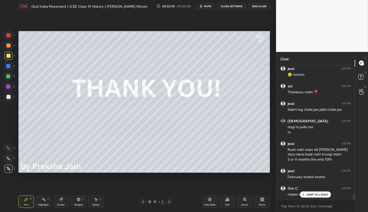
click at [327, 194] on p "JUMP TO LATEST" at bounding box center [318, 194] width 22 height 3
click at [361, 78] on icon at bounding box center [361, 78] width 1 height 1
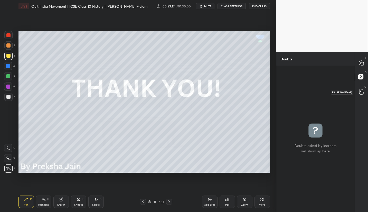
click at [365, 90] on div at bounding box center [362, 91] width 10 height 9
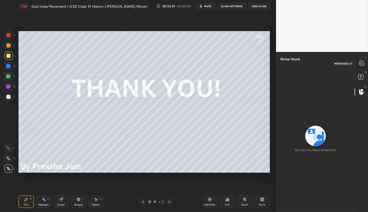
click at [361, 63] on icon at bounding box center [362, 63] width 2 height 0
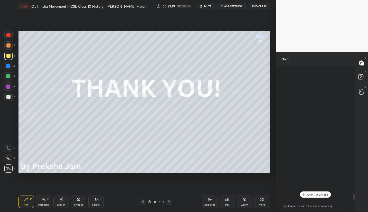
scroll to position [132, 77]
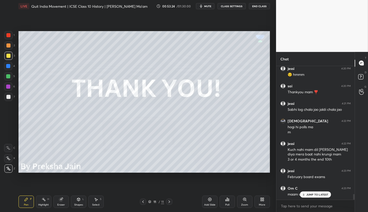
click at [318, 195] on p "JUMP TO LATEST" at bounding box center [318, 194] width 22 height 3
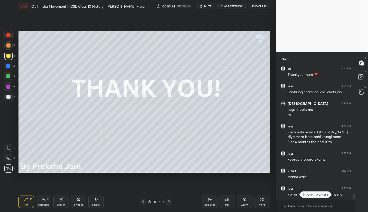
click at [322, 194] on p "JUMP TO LATEST" at bounding box center [318, 194] width 22 height 3
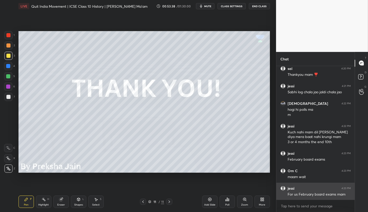
scroll to position [3005, 0]
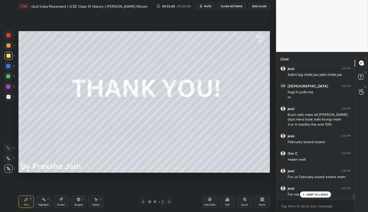
click at [326, 194] on p "JUMP TO LATEST" at bounding box center [318, 194] width 22 height 3
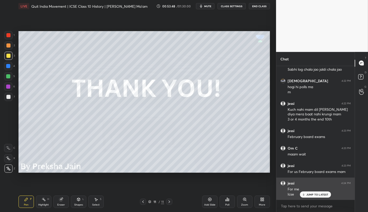
scroll to position [3032, 0]
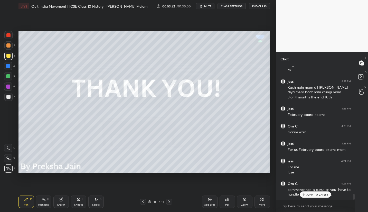
click at [316, 195] on p "JUMP TO LATEST" at bounding box center [318, 194] width 22 height 3
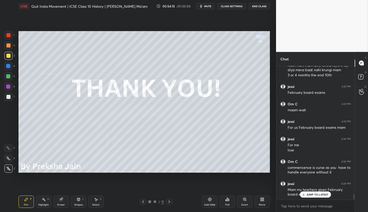
scroll to position [3071, 0]
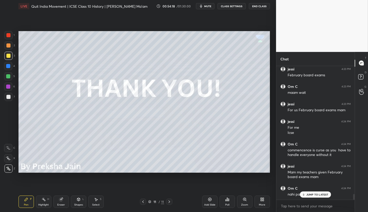
click at [310, 195] on p "JUMP TO LATEST" at bounding box center [318, 194] width 22 height 3
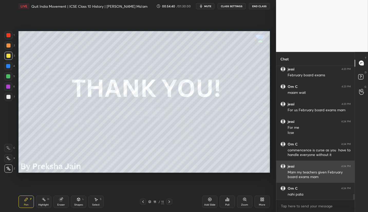
scroll to position [3089, 0]
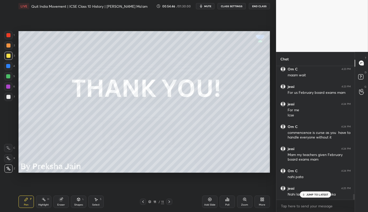
click at [323, 195] on p "JUMP TO LATEST" at bounding box center [318, 194] width 22 height 3
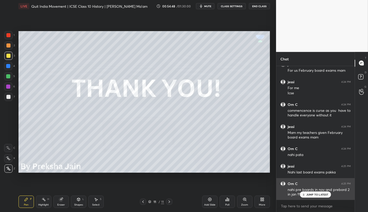
click at [322, 193] on p "JUMP TO LATEST" at bounding box center [318, 194] width 22 height 3
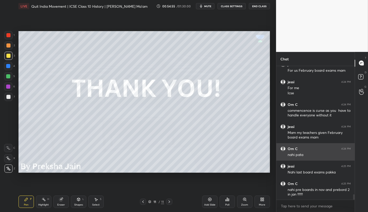
scroll to position [3128, 0]
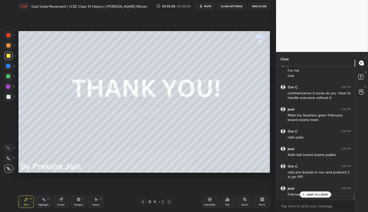
click at [309, 197] on div "JUMP TO LATEST" at bounding box center [315, 194] width 31 height 6
click at [311, 194] on p "JUMP TO LATEST" at bounding box center [318, 194] width 22 height 3
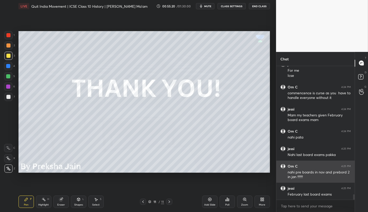
scroll to position [3134, 0]
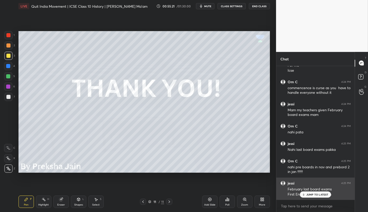
click at [317, 190] on div "February last board exams" at bounding box center [319, 189] width 63 height 5
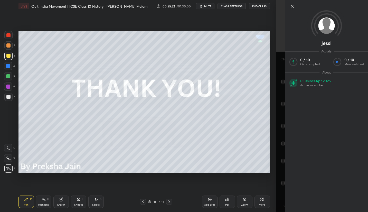
click at [249, 179] on div "Setting up your live class Poll for secs No correct answer Start poll" at bounding box center [144, 101] width 256 height 179
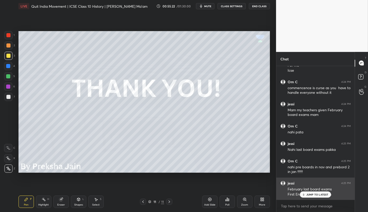
click at [302, 190] on div "February last board exams" at bounding box center [319, 189] width 63 height 5
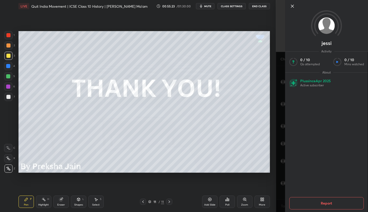
click at [263, 179] on div "Setting up your live class Poll for secs No correct answer Start poll" at bounding box center [144, 101] width 256 height 179
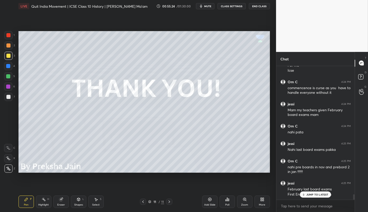
click at [309, 194] on p "JUMP TO LATEST" at bounding box center [318, 194] width 22 height 3
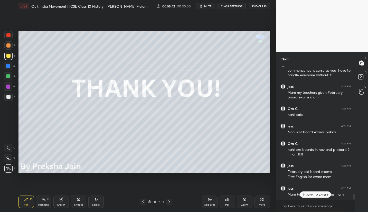
scroll to position [3173, 0]
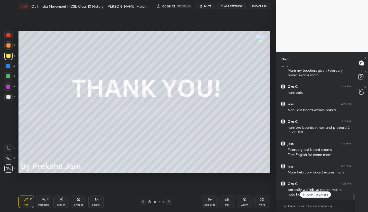
click at [254, 6] on button "End Class" at bounding box center [259, 6] width 21 height 6
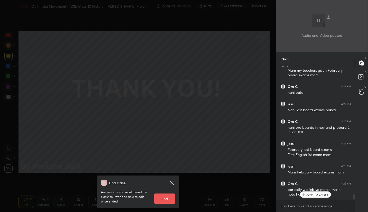
click at [171, 184] on icon at bounding box center [172, 183] width 4 height 4
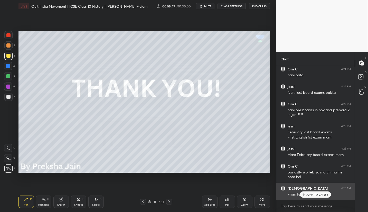
click at [308, 193] on p "JUMP TO LATEST" at bounding box center [318, 194] width 22 height 3
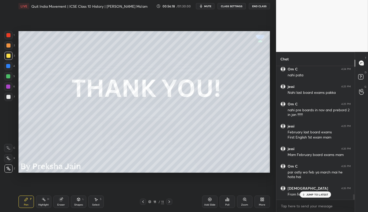
scroll to position [3213, 0]
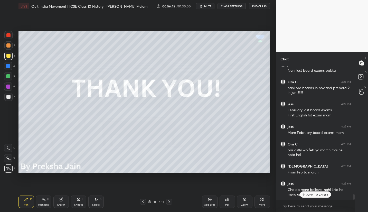
click at [320, 195] on p "JUMP TO LATEST" at bounding box center [318, 194] width 22 height 3
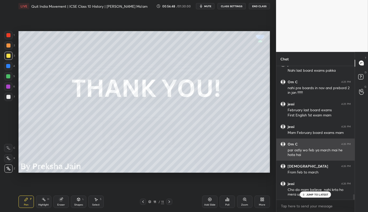
scroll to position [3235, 0]
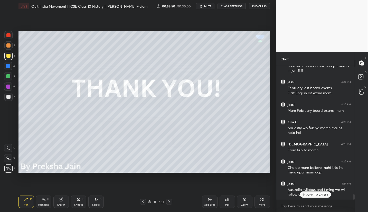
click at [316, 195] on p "JUMP TO LATEST" at bounding box center [318, 194] width 22 height 3
click at [262, 7] on button "End Class" at bounding box center [259, 6] width 21 height 6
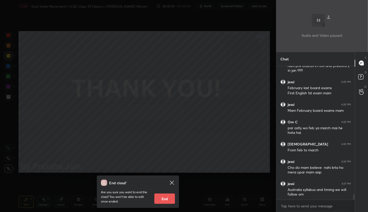
click at [167, 198] on button "End" at bounding box center [164, 199] width 21 height 10
type textarea "x"
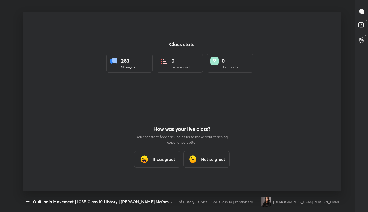
scroll to position [0, 0]
